Goal: Communication & Community: Connect with others

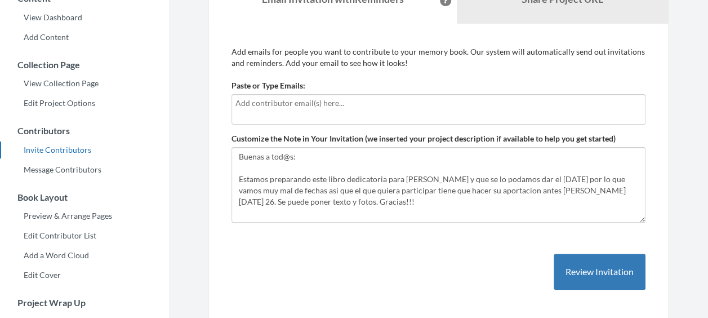
scroll to position [113, 0]
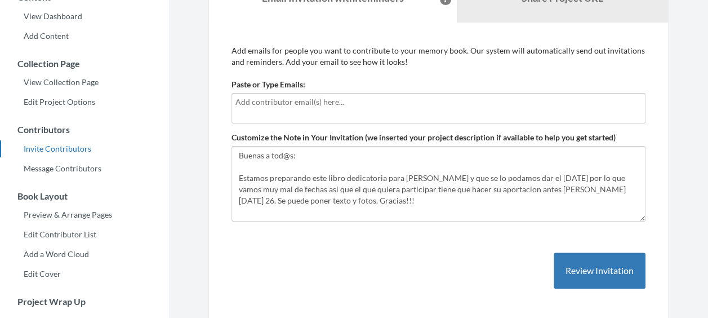
click at [311, 107] on input "text" at bounding box center [438, 102] width 406 height 12
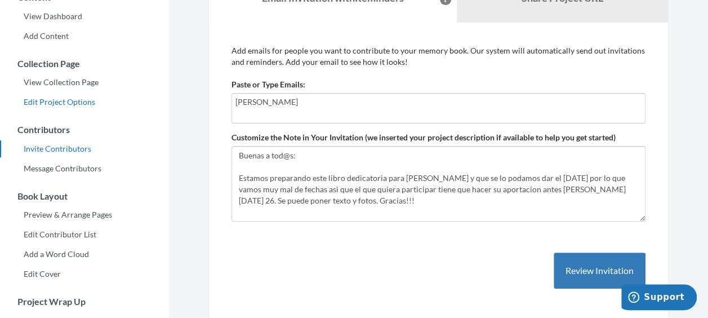
drag, startPoint x: 279, startPoint y: 104, endPoint x: 126, endPoint y: 101, distance: 153.2
click at [126, 101] on div "Main menu Despedida Isidro Carrasco Select a project Despedida Isidro Carrasco …" at bounding box center [354, 195] width 708 height 616
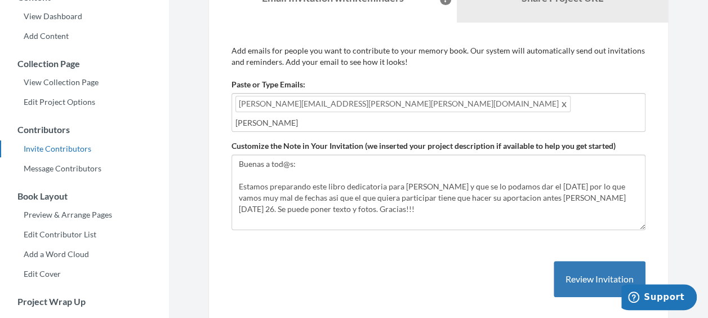
click at [397, 266] on div "Add emails for people you want to contribute to your memory book. Our system wi…" at bounding box center [438, 182] width 414 height 275
click at [422, 117] on input "carlos" at bounding box center [438, 123] width 406 height 12
type input "c"
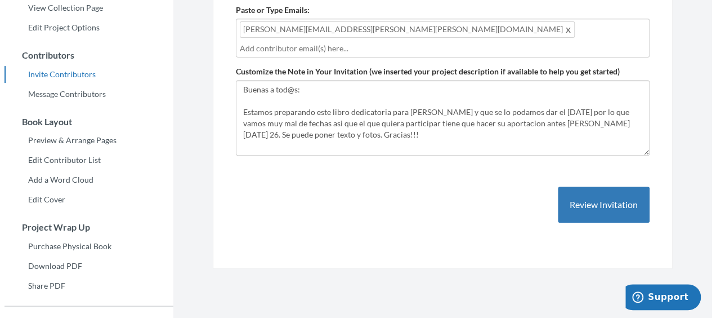
scroll to position [282, 0]
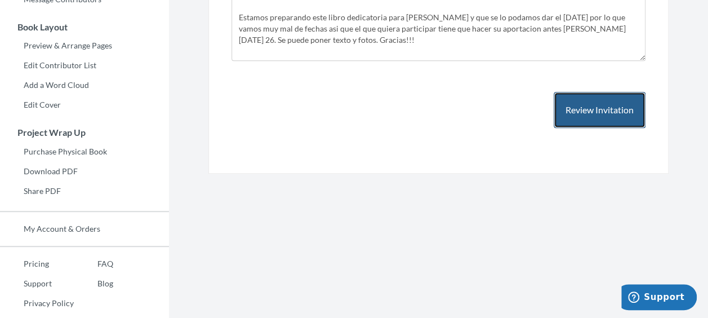
click at [601, 95] on button "Review Invitation" at bounding box center [600, 110] width 92 height 37
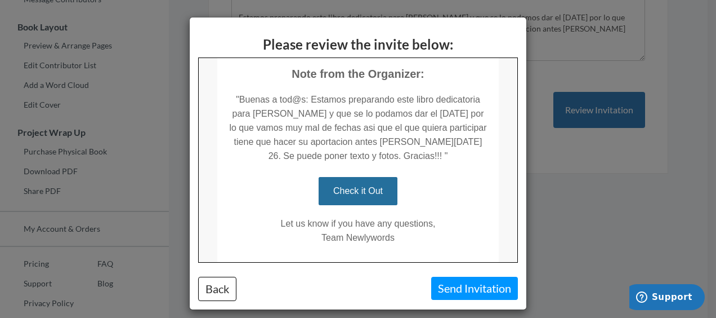
scroll to position [318, 0]
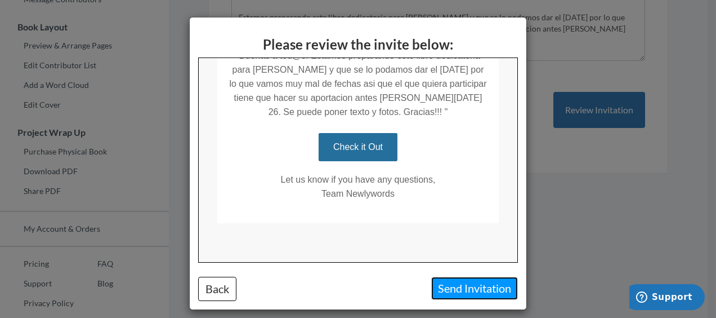
click at [461, 286] on button "Send Invitation" at bounding box center [474, 288] width 87 height 23
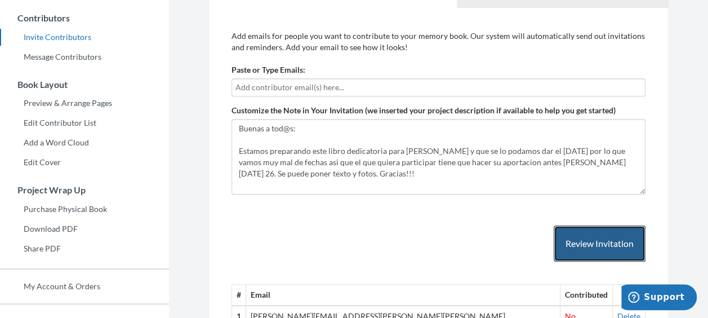
scroll to position [169, 0]
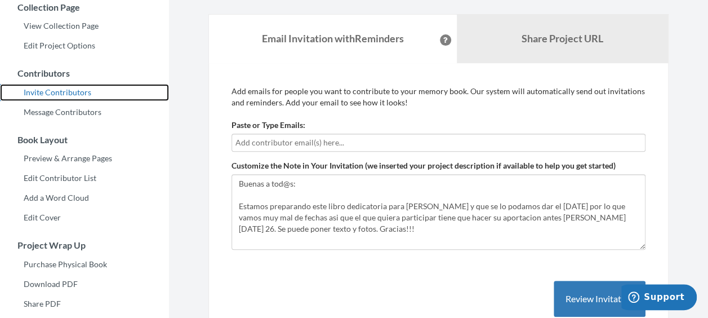
click at [80, 90] on link "Invite Contributors" at bounding box center [84, 92] width 169 height 17
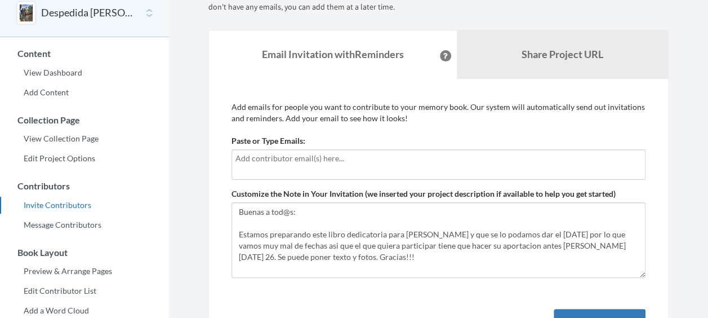
click at [285, 166] on div at bounding box center [438, 164] width 414 height 30
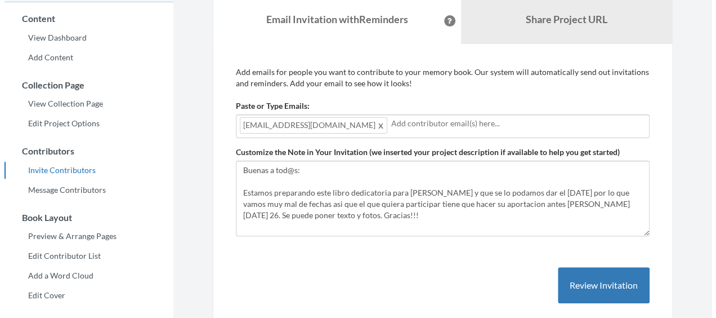
scroll to position [113, 0]
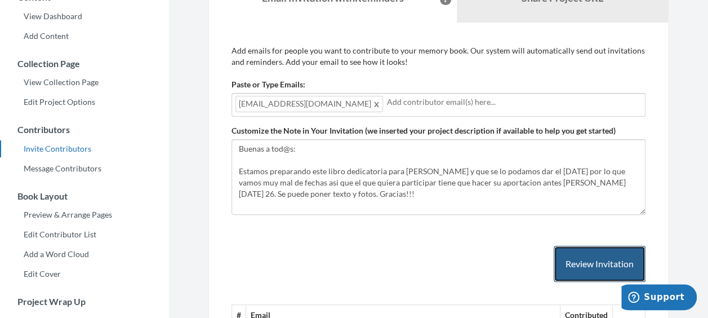
click at [602, 264] on button "Review Invitation" at bounding box center [600, 264] width 92 height 37
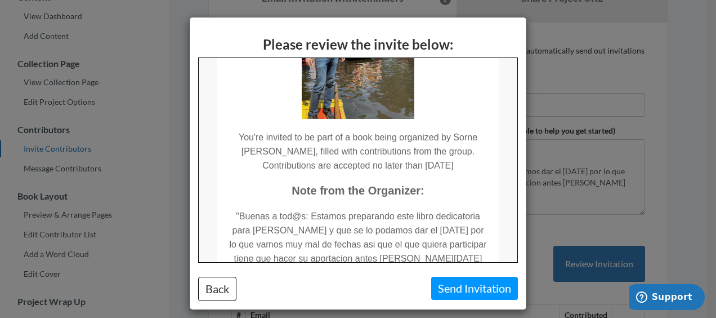
scroll to position [282, 0]
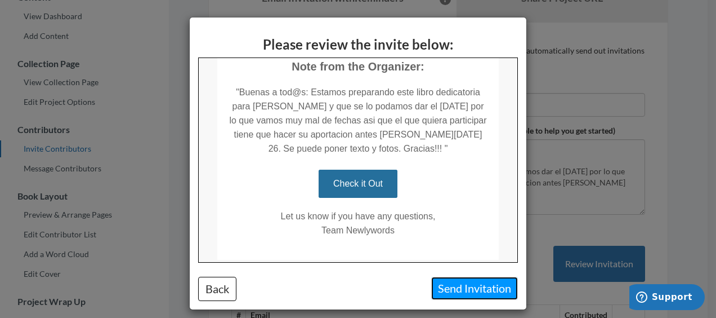
click at [476, 288] on button "Send Invitation" at bounding box center [474, 288] width 87 height 23
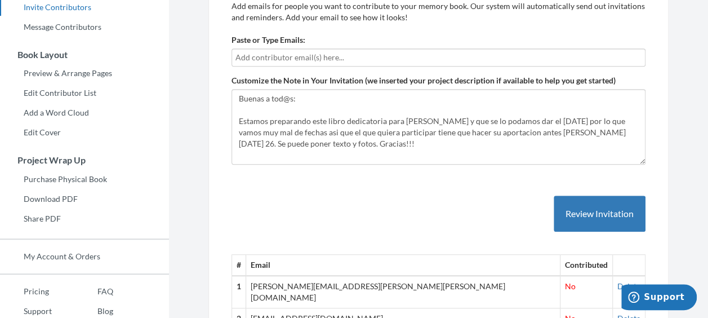
scroll to position [194, 0]
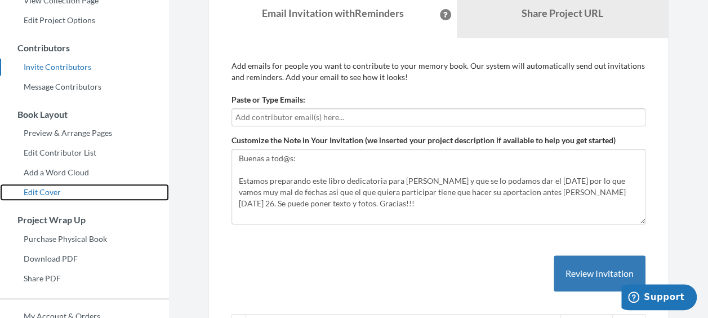
click at [51, 191] on link "Edit Cover" at bounding box center [84, 192] width 169 height 17
